Goal: Task Accomplishment & Management: Manage account settings

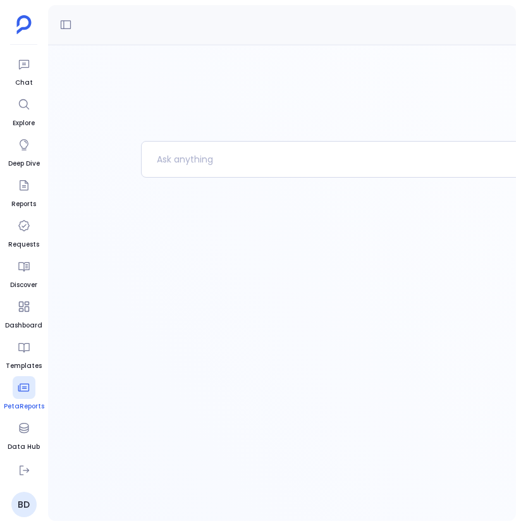
scroll to position [80, 0]
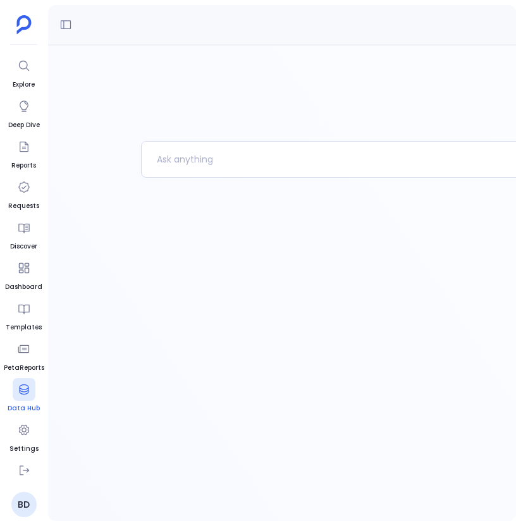
click at [32, 391] on div at bounding box center [24, 389] width 23 height 23
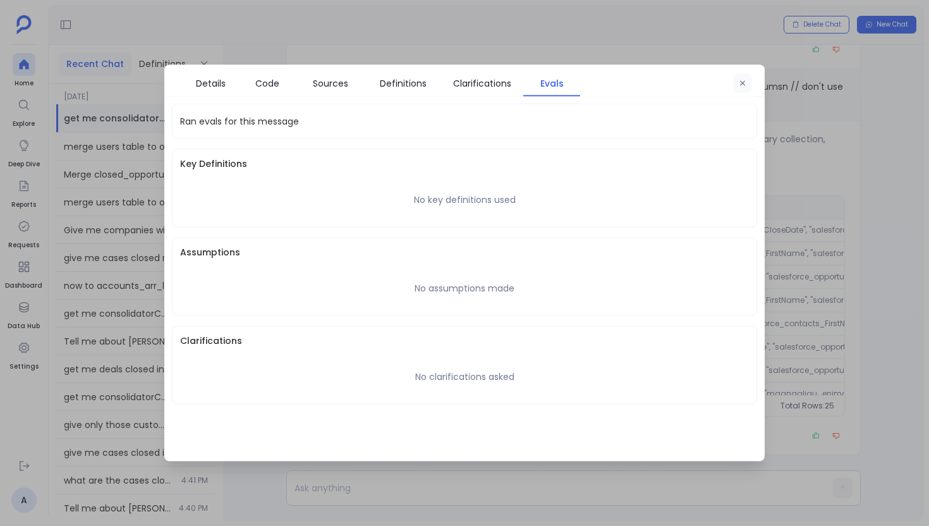
click at [739, 77] on button "button" at bounding box center [742, 83] width 19 height 19
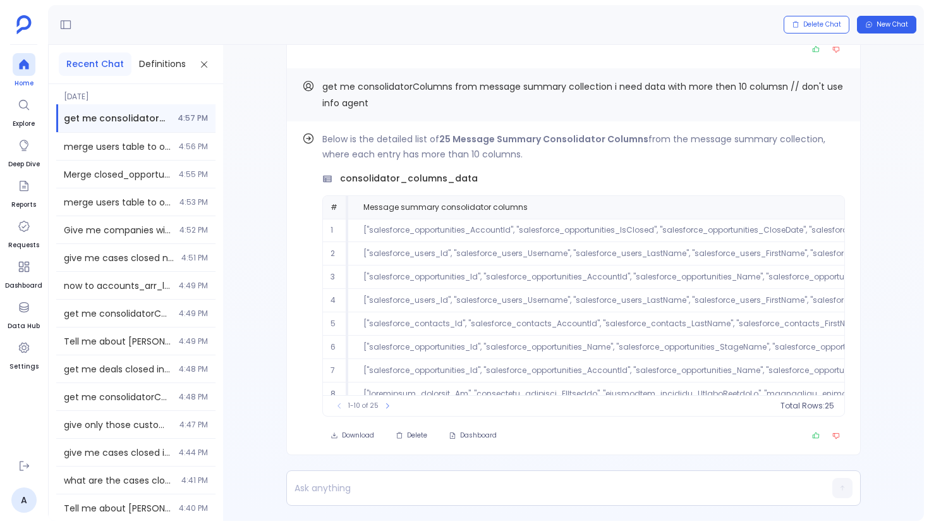
click at [19, 64] on icon at bounding box center [23, 64] width 9 height 10
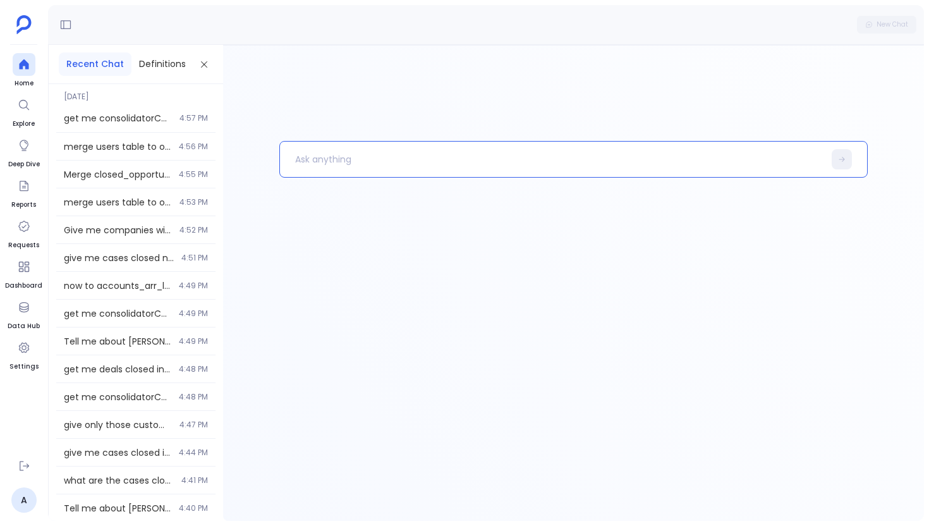
click at [318, 147] on p at bounding box center [552, 159] width 544 height 33
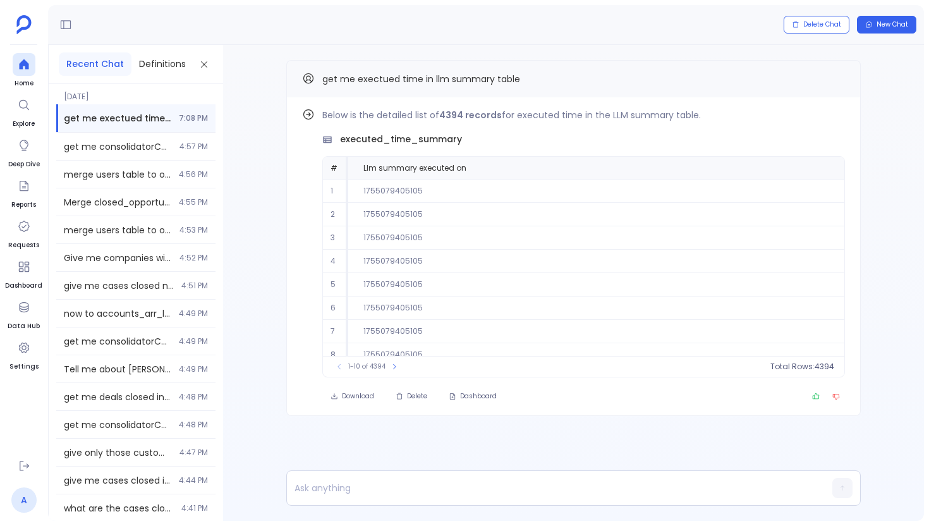
click at [17, 509] on link "A" at bounding box center [23, 499] width 25 height 25
